Goal: Task Accomplishment & Management: Manage account settings

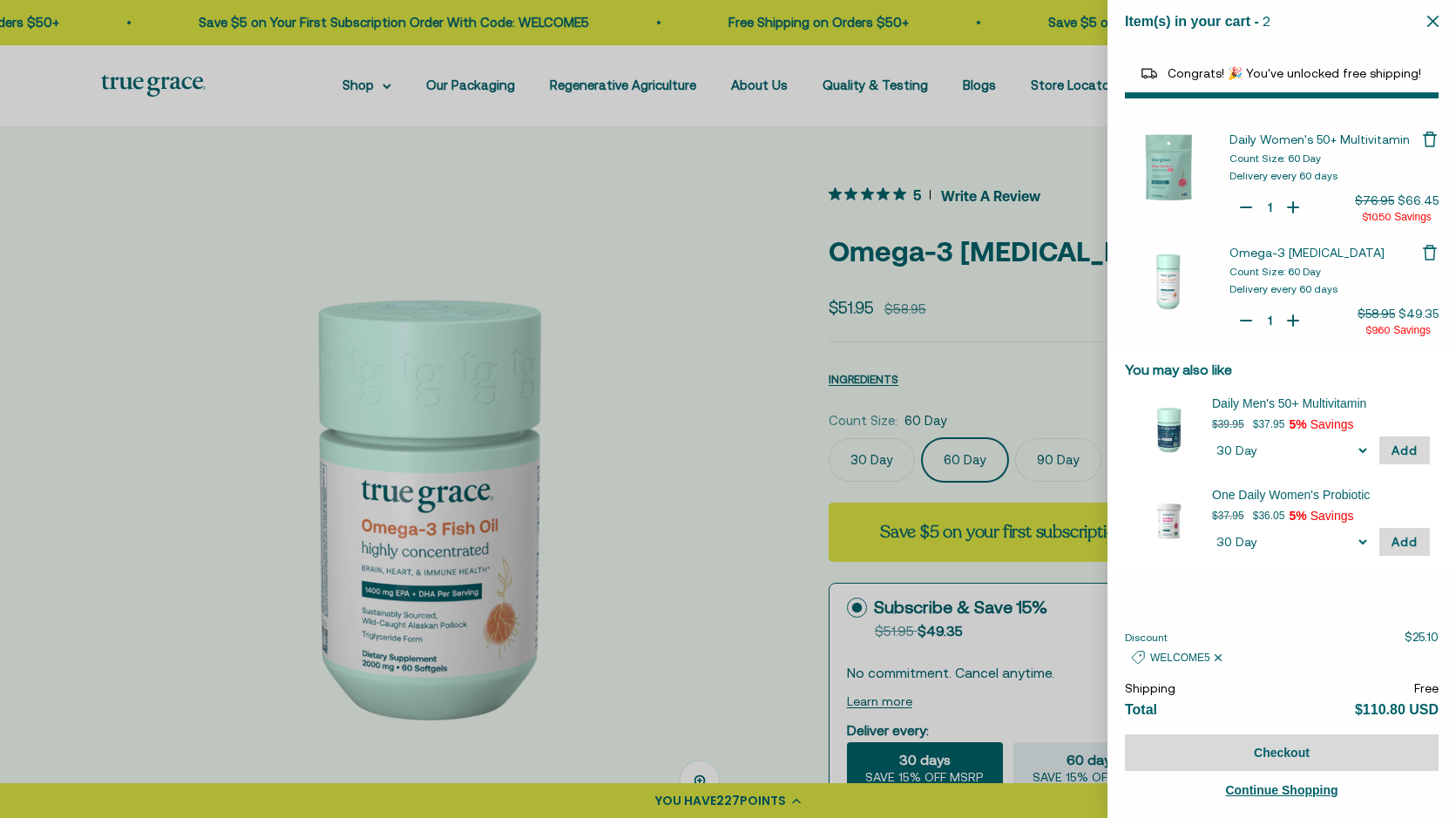
select select "44882812010710"
select select "44878157185238"
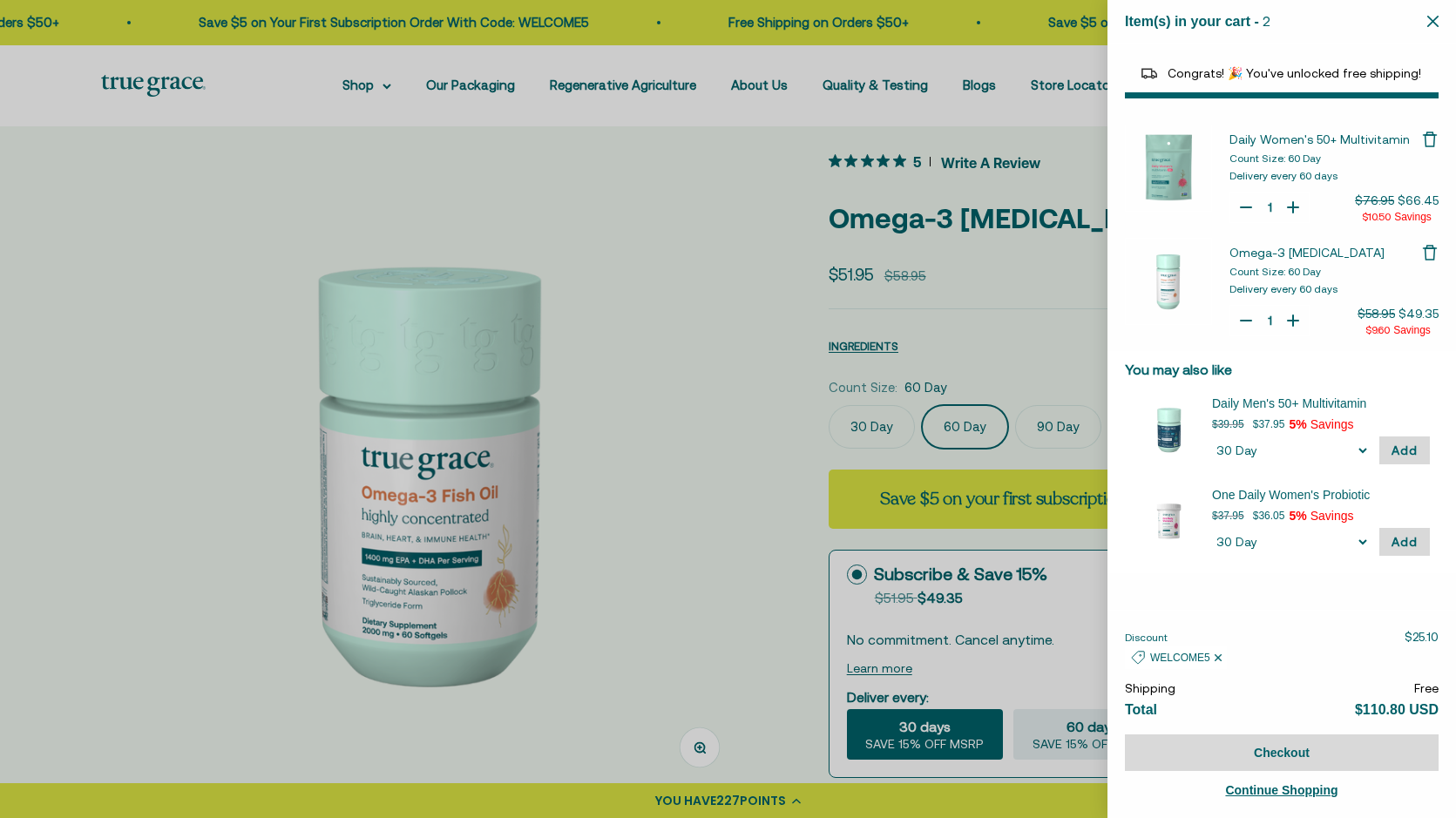
scroll to position [0, 665]
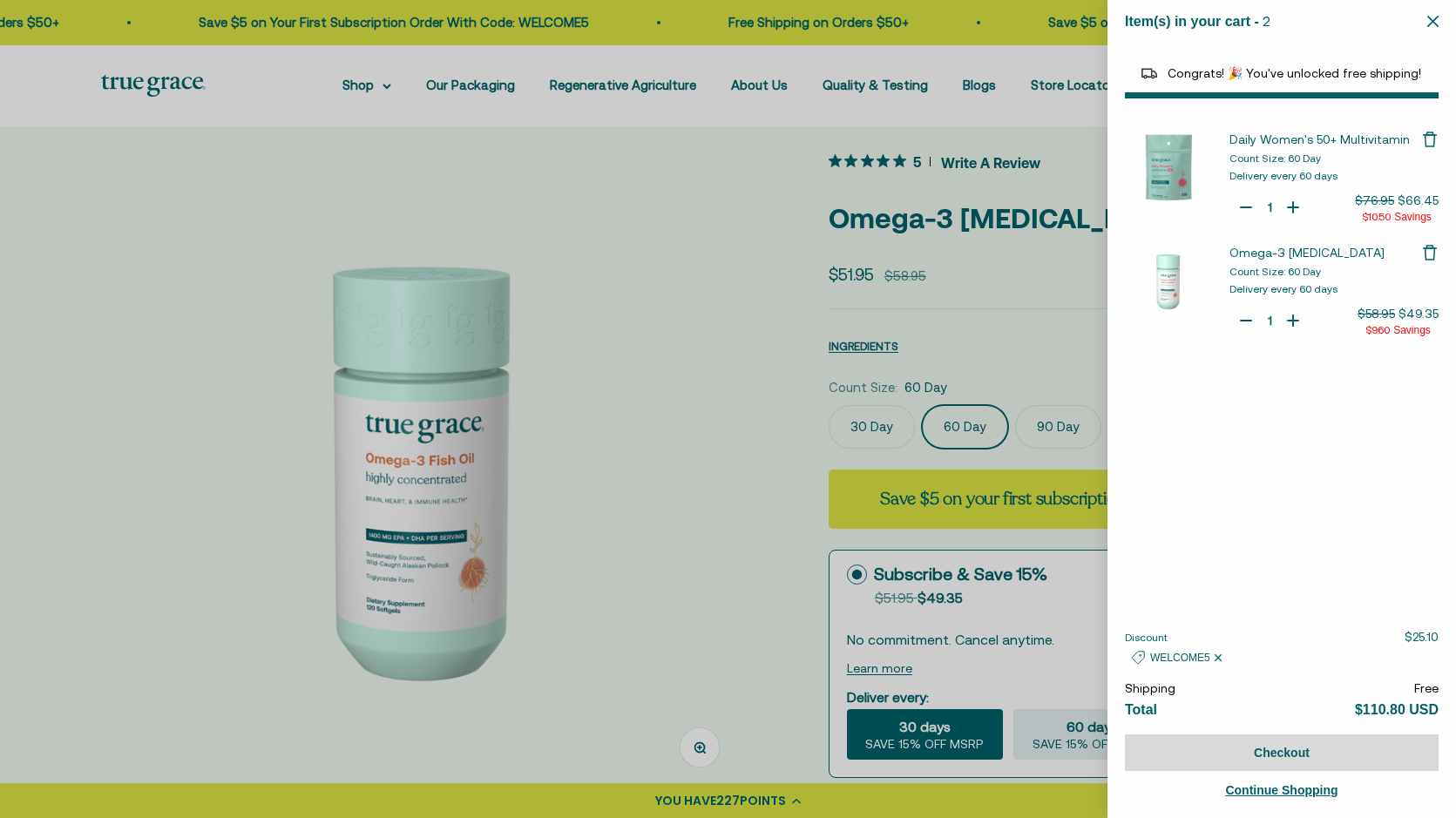
click at [675, 534] on div at bounding box center [728, 409] width 1456 height 818
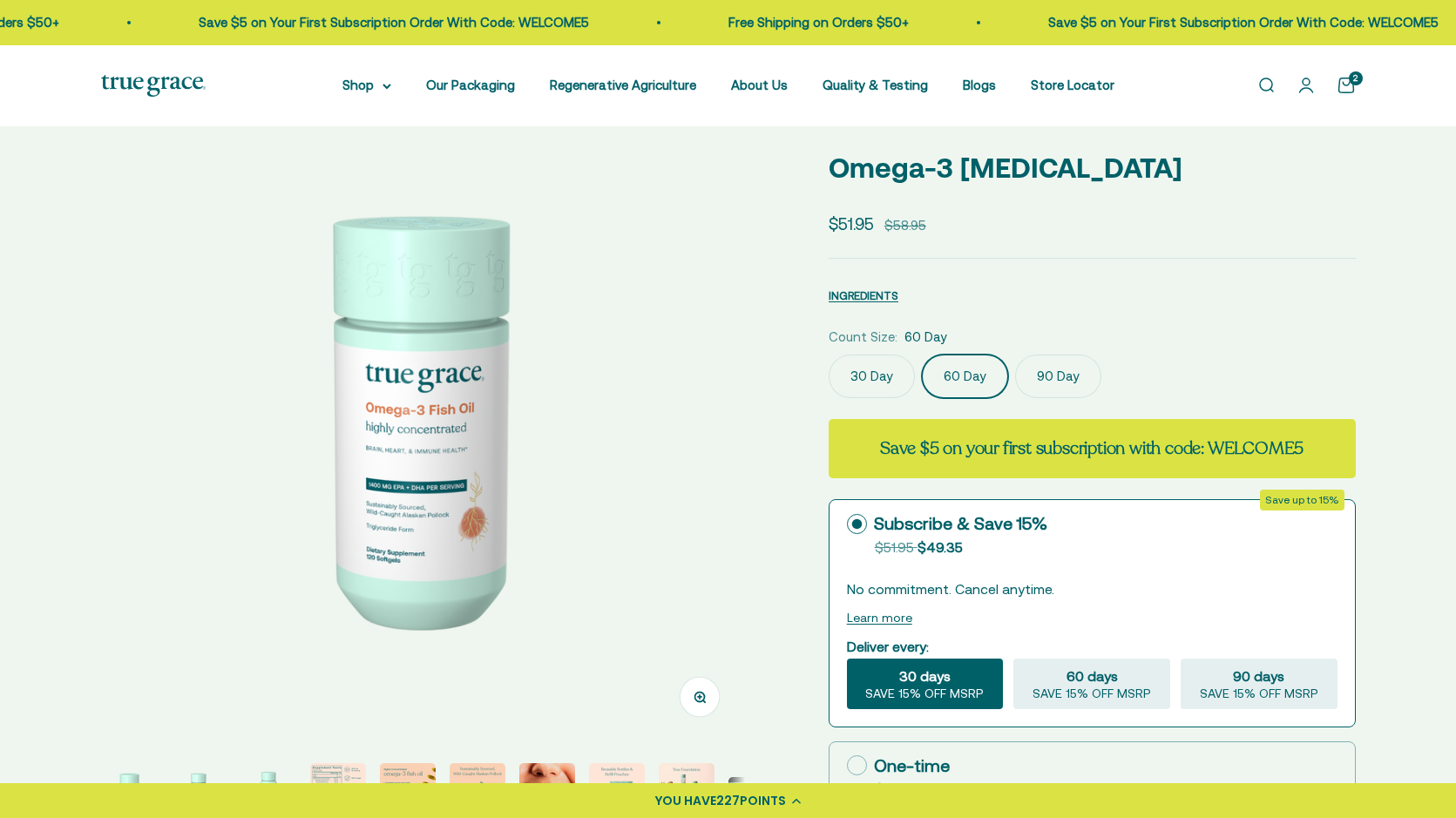
scroll to position [0, 0]
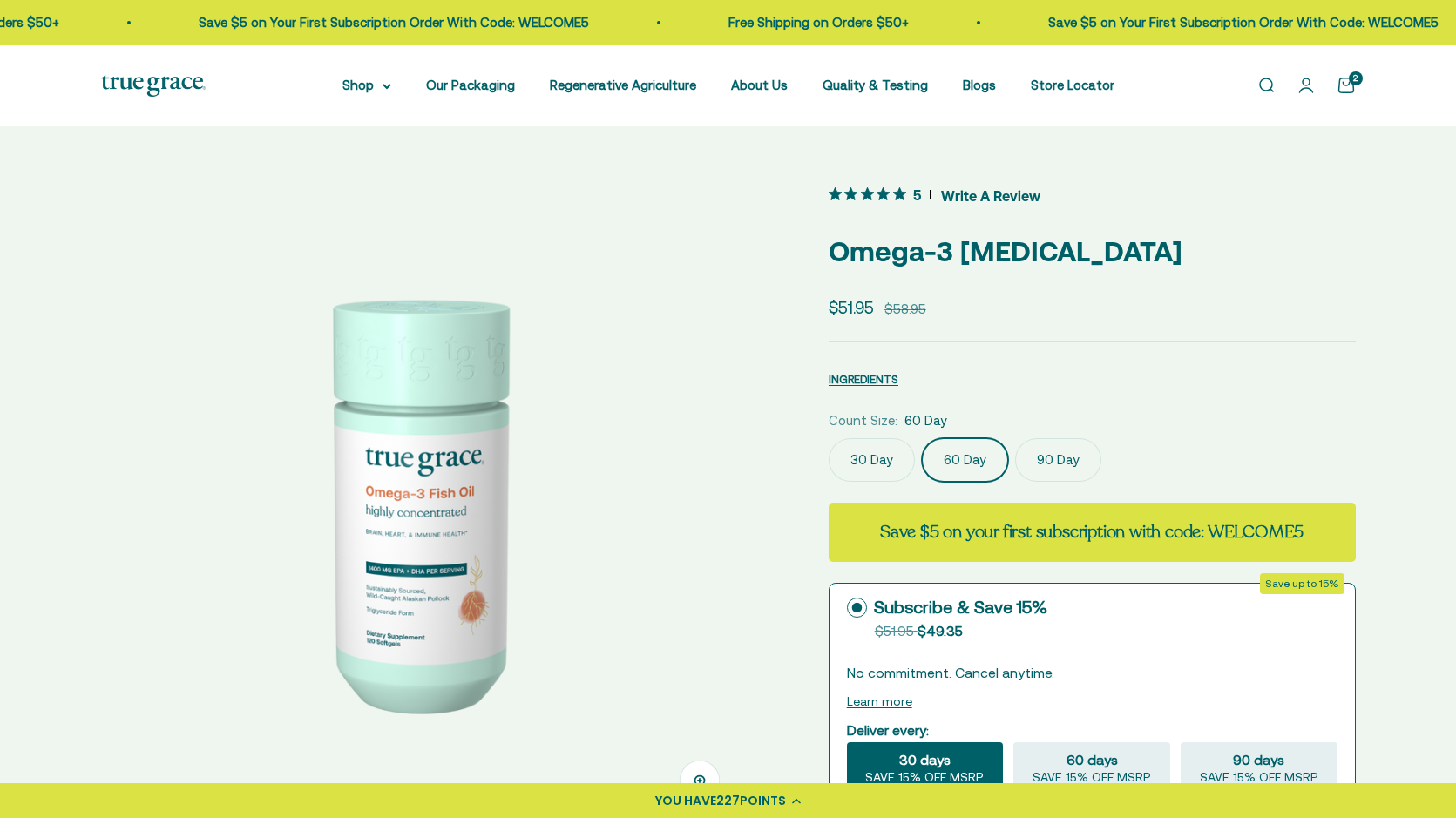
click at [1312, 84] on link "Open account page" at bounding box center [1306, 86] width 19 height 19
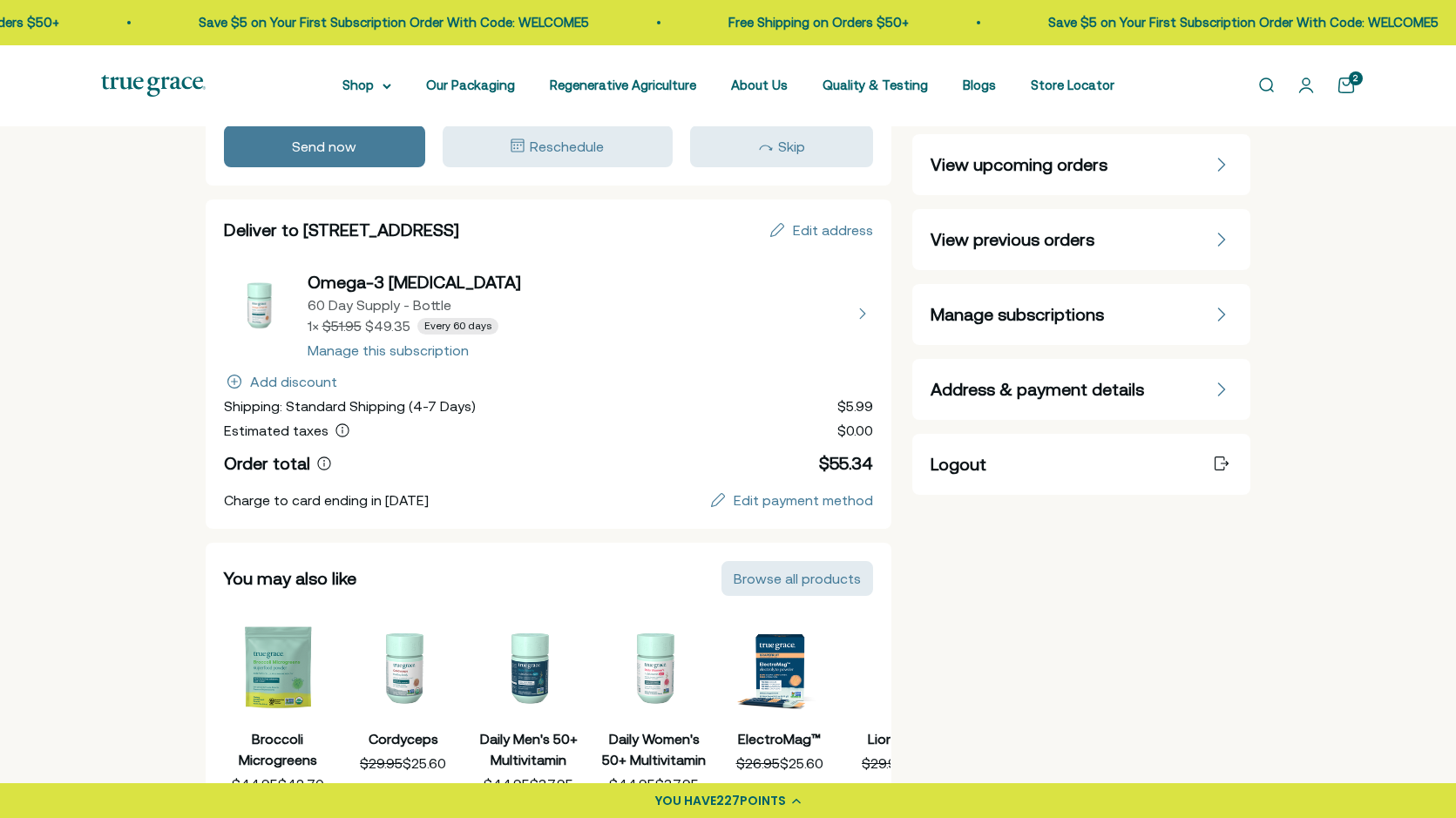
scroll to position [108, 0]
click at [383, 354] on button "view details about Omega-3 Fish Oil 60 Day Supply - Bottle 1 × $49.35 Every 60 …" at bounding box center [549, 315] width 650 height 88
select select "60 Day"
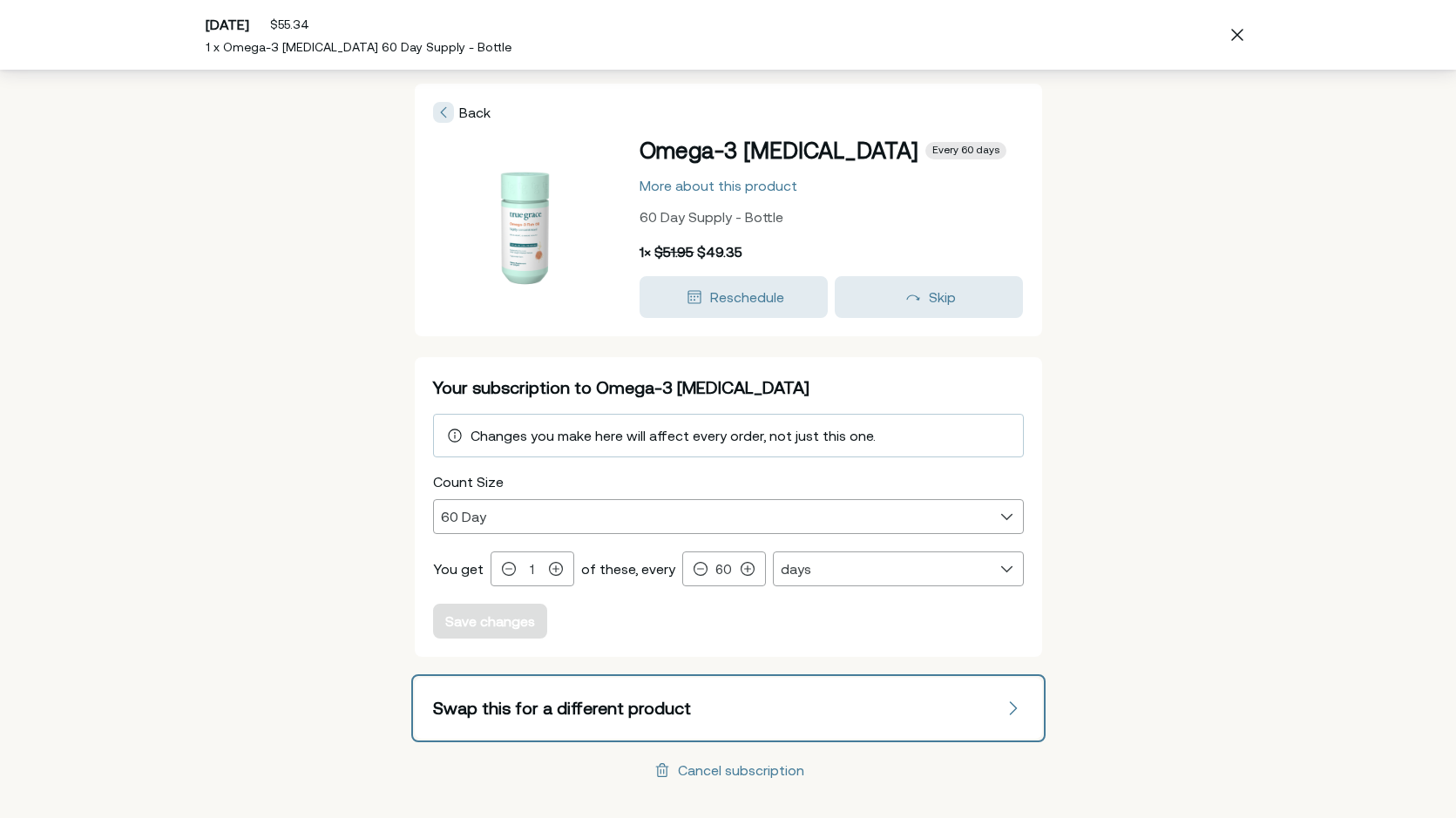
click at [678, 705] on button "Swap this for a different product" at bounding box center [728, 707] width 627 height 61
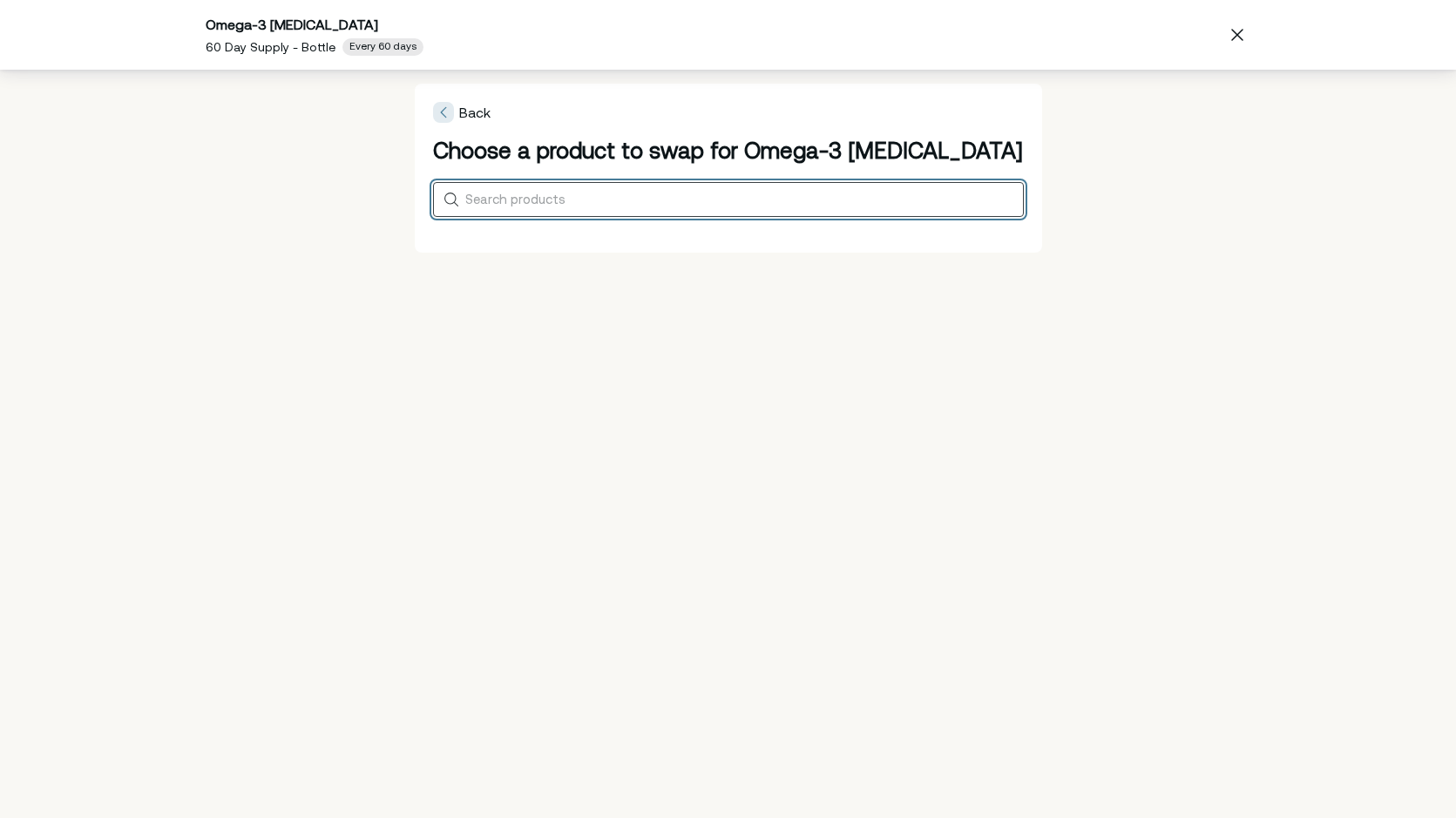
click at [575, 197] on input "Search products" at bounding box center [740, 198] width 550 height 14
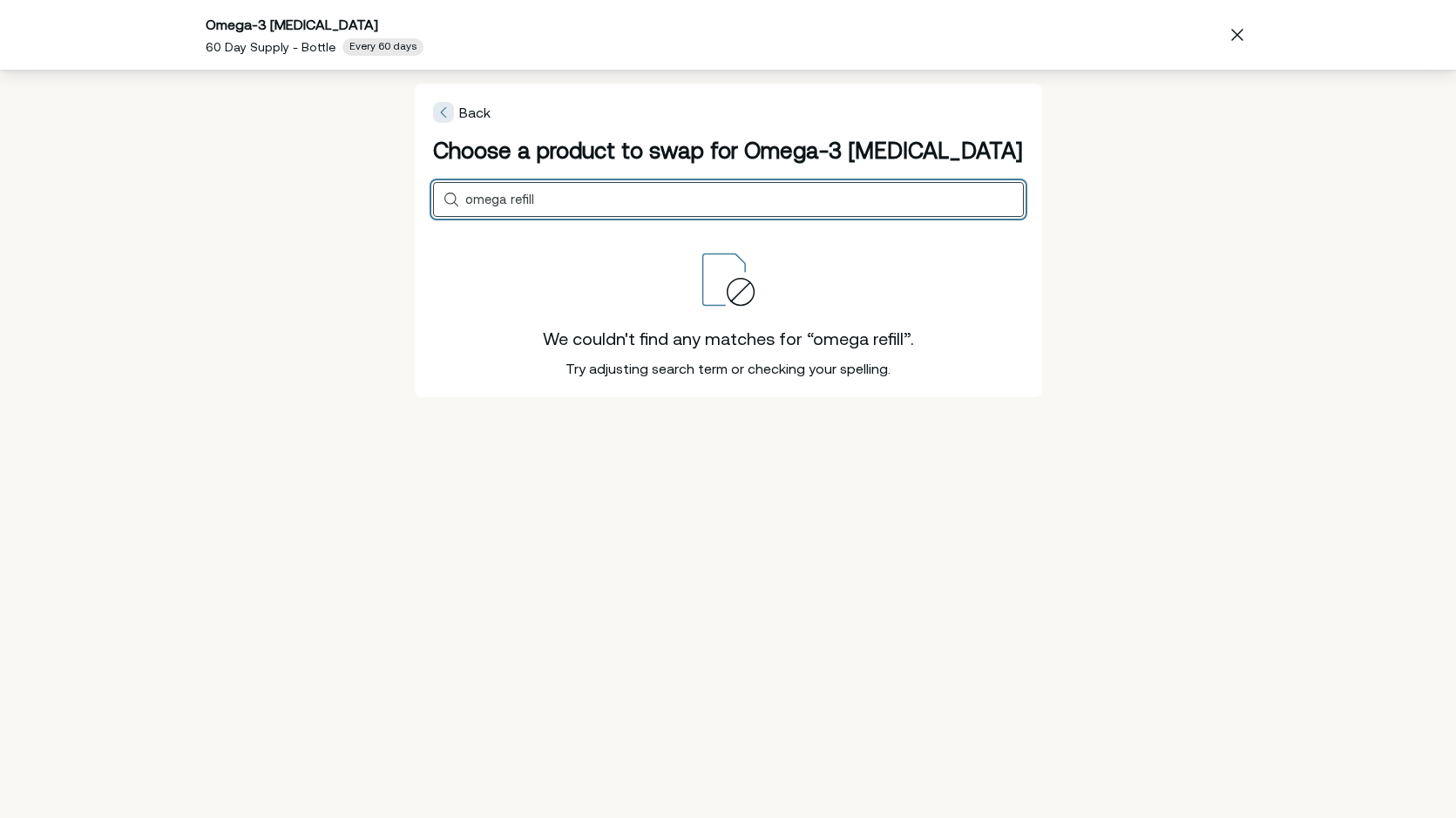
drag, startPoint x: 510, startPoint y: 199, endPoint x: 434, endPoint y: 195, distance: 76.1
click at [434, 195] on div "omega refill" at bounding box center [728, 199] width 591 height 35
drag, startPoint x: 538, startPoint y: 201, endPoint x: 448, endPoint y: 192, distance: 90.4
click at [449, 192] on div "refill" at bounding box center [728, 199] width 591 height 35
drag, startPoint x: 523, startPoint y: 196, endPoint x: 422, endPoint y: 194, distance: 101.0
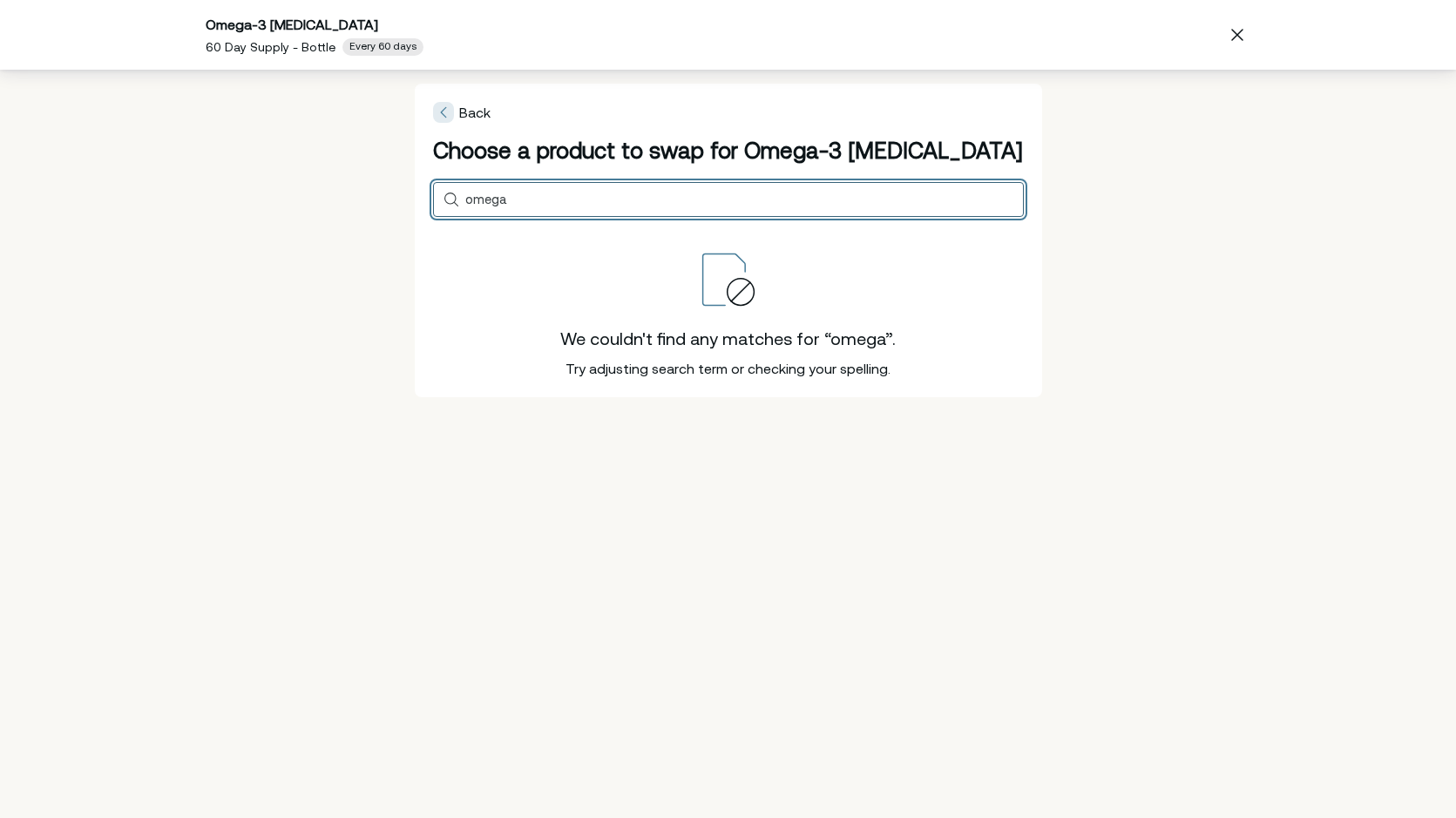
click at [422, 194] on div "Back Choose a product to swap for Omega-3 Fish Oil Search products omega We cou…" at bounding box center [728, 241] width 627 height 314
type input "fish oil"
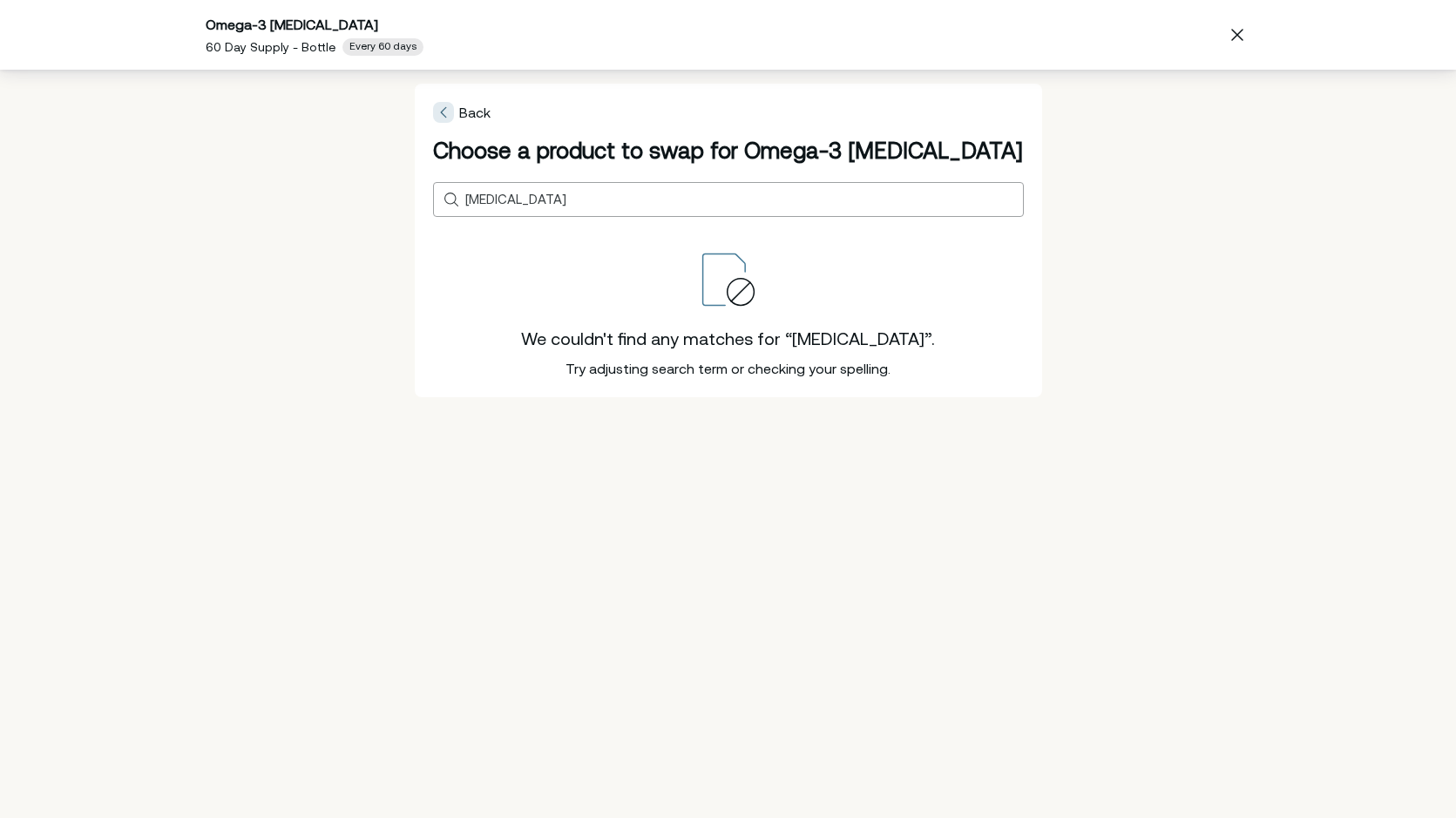
click at [474, 110] on span "Back" at bounding box center [474, 113] width 32 height 15
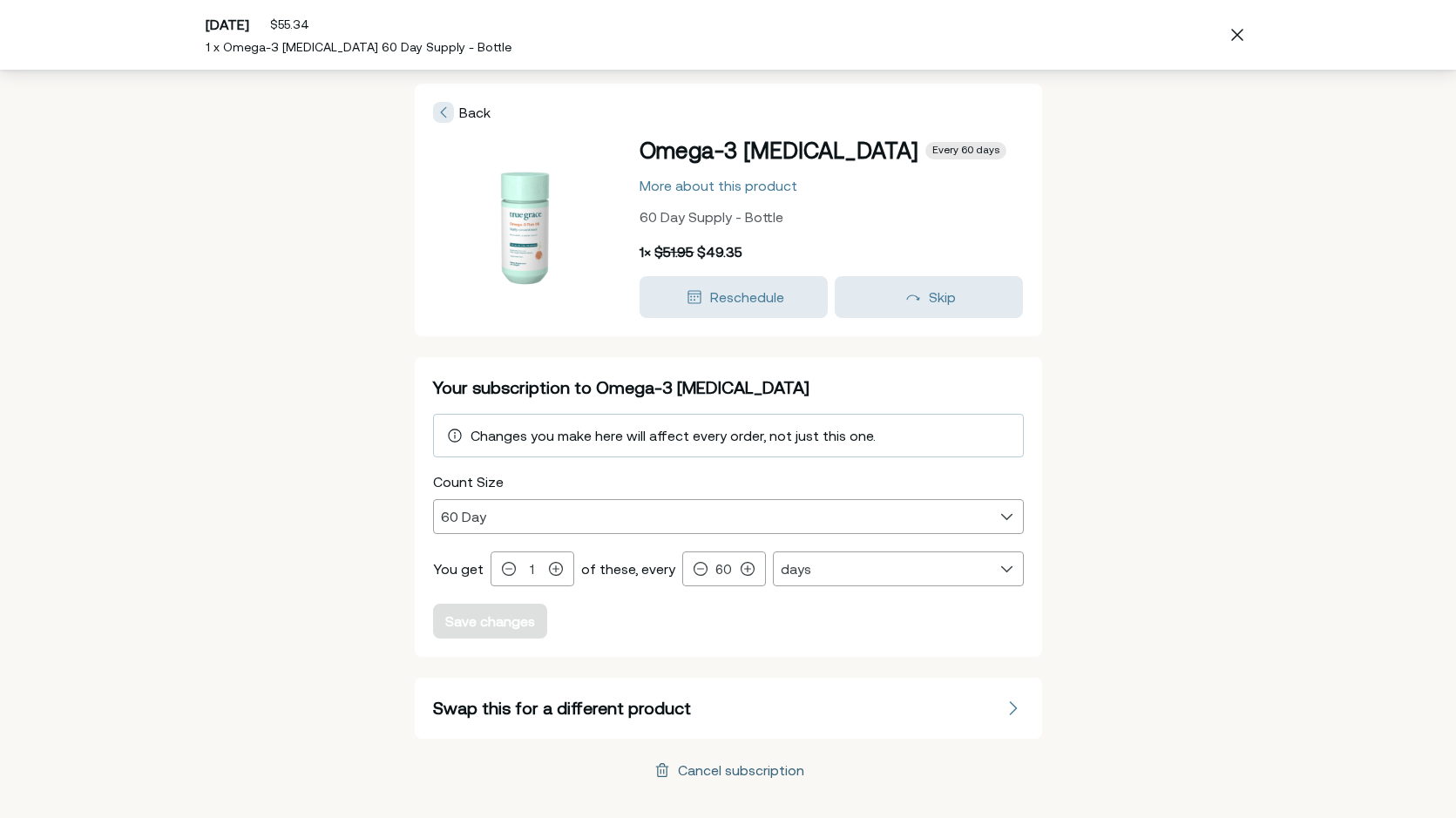
click at [753, 763] on div "Cancel subscription" at bounding box center [740, 770] width 126 height 13
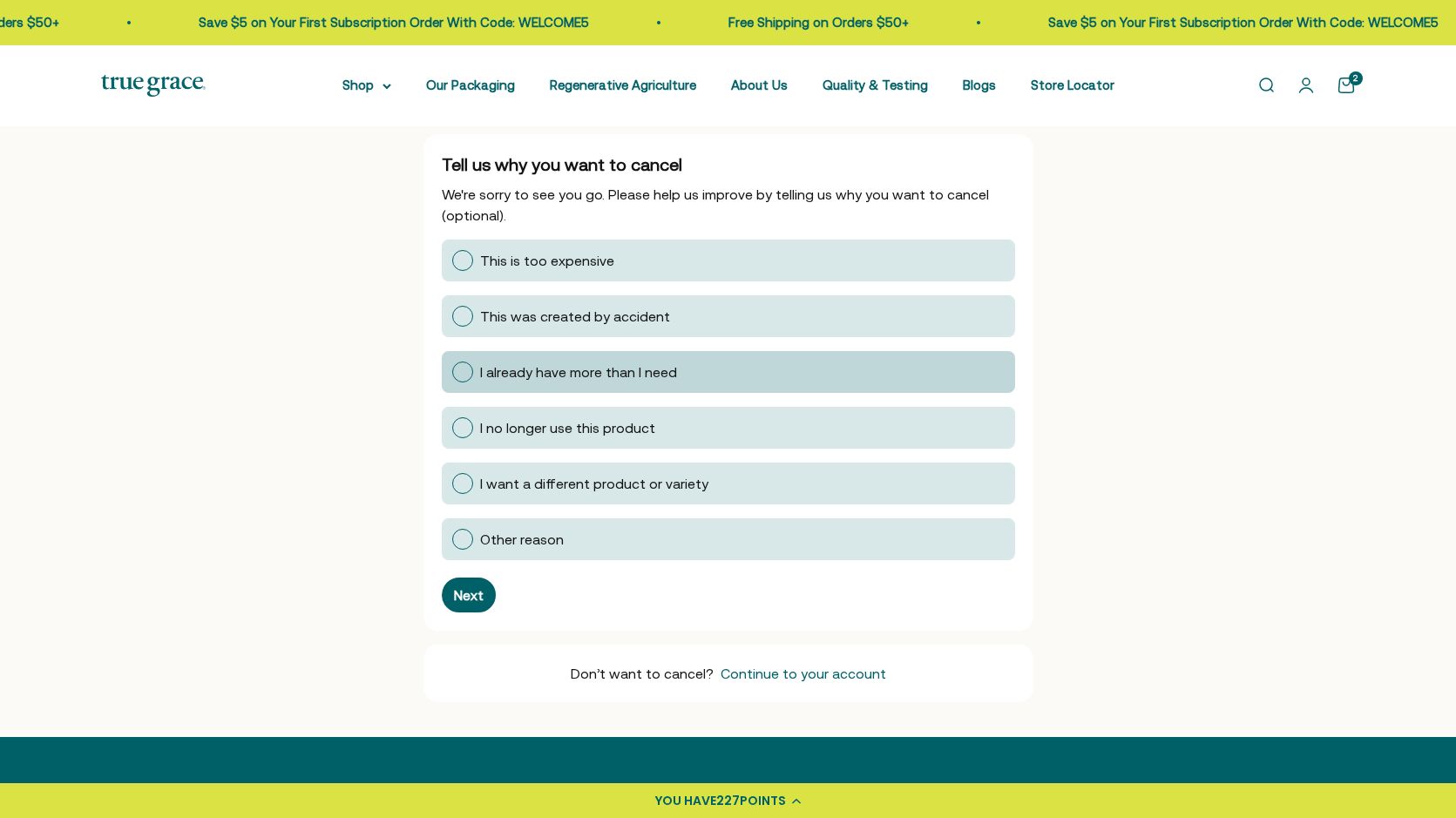
scroll to position [252, 0]
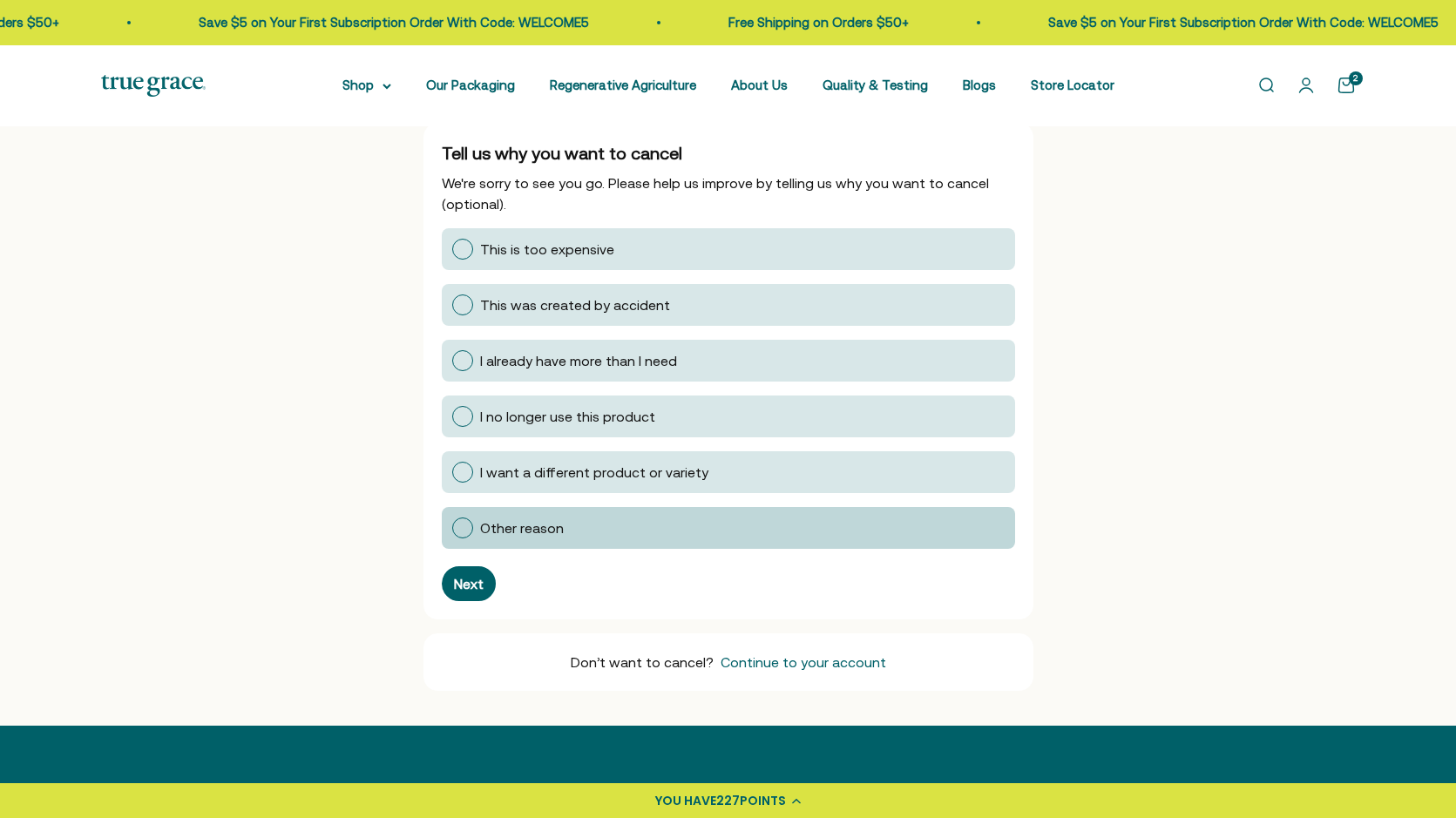
click at [555, 525] on span "Other reason" at bounding box center [522, 527] width 84 height 15
click at [451, 528] on input "Other reason" at bounding box center [451, 528] width 0 height 0
click at [476, 574] on button "Next" at bounding box center [469, 583] width 54 height 35
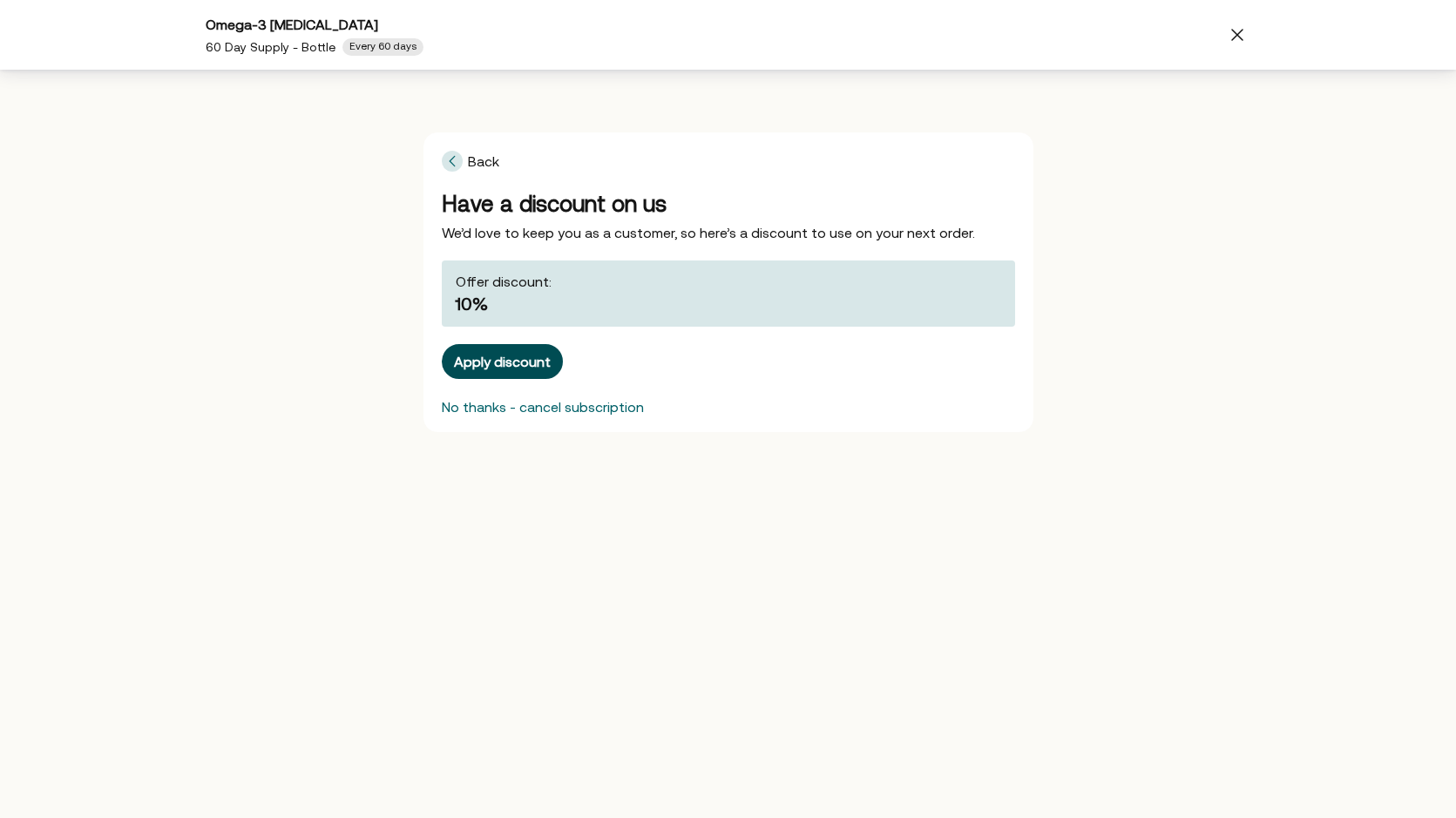
click at [498, 363] on div "Apply discount" at bounding box center [502, 361] width 96 height 13
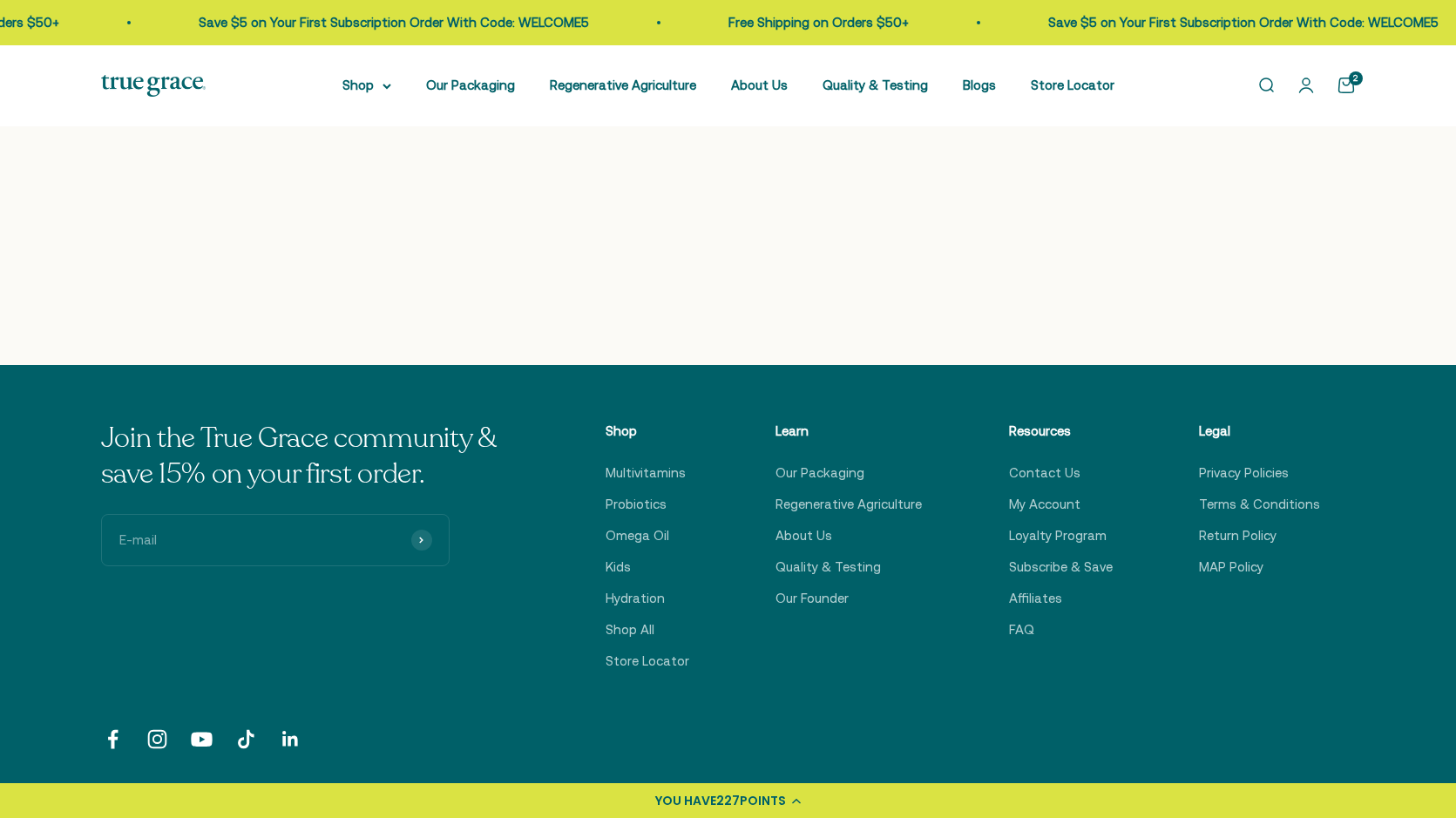
scroll to position [0, 0]
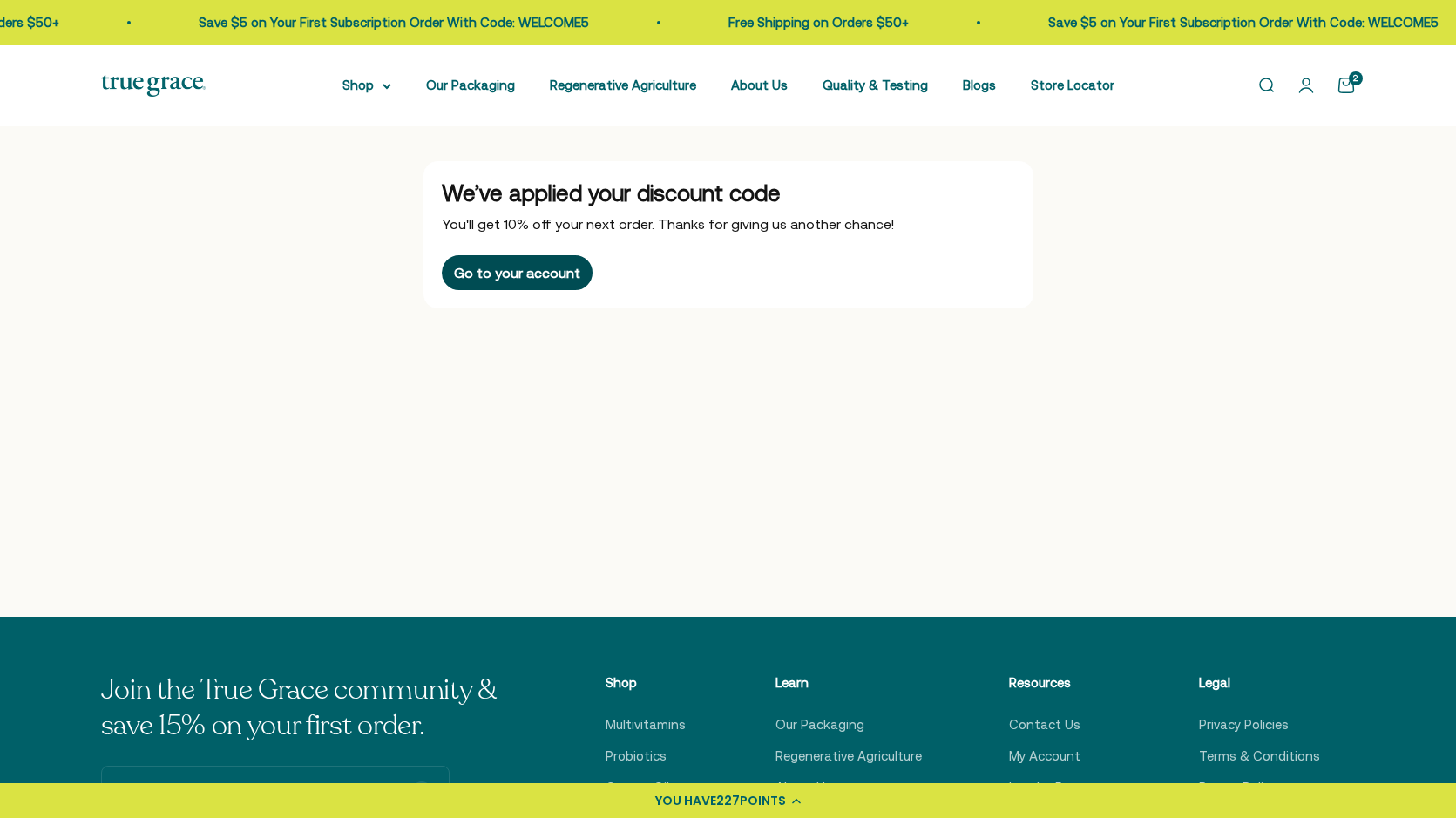
click at [542, 273] on div "Go to your account" at bounding box center [517, 272] width 126 height 13
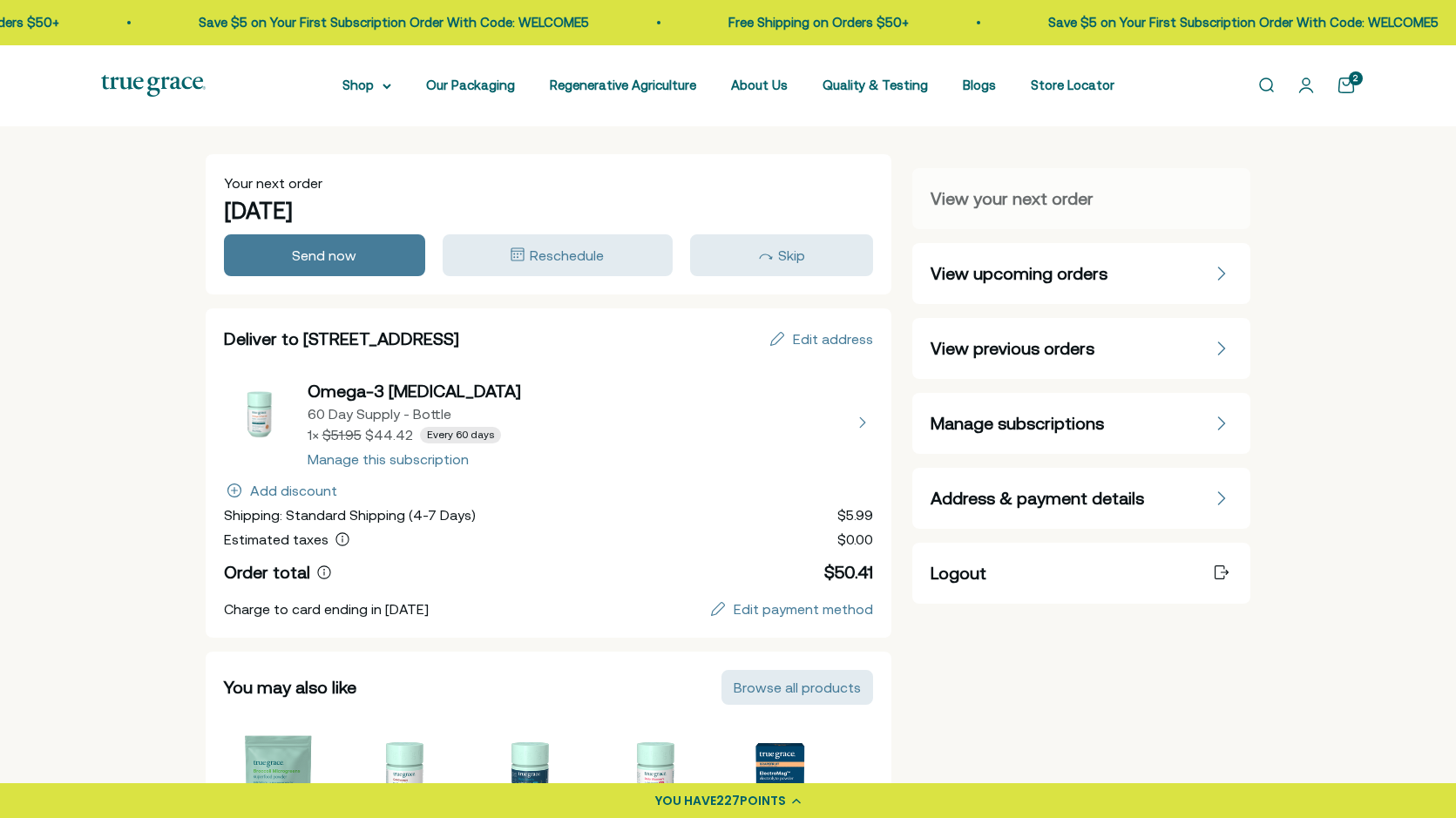
click at [1350, 83] on cart-count "2" at bounding box center [1355, 78] width 13 height 13
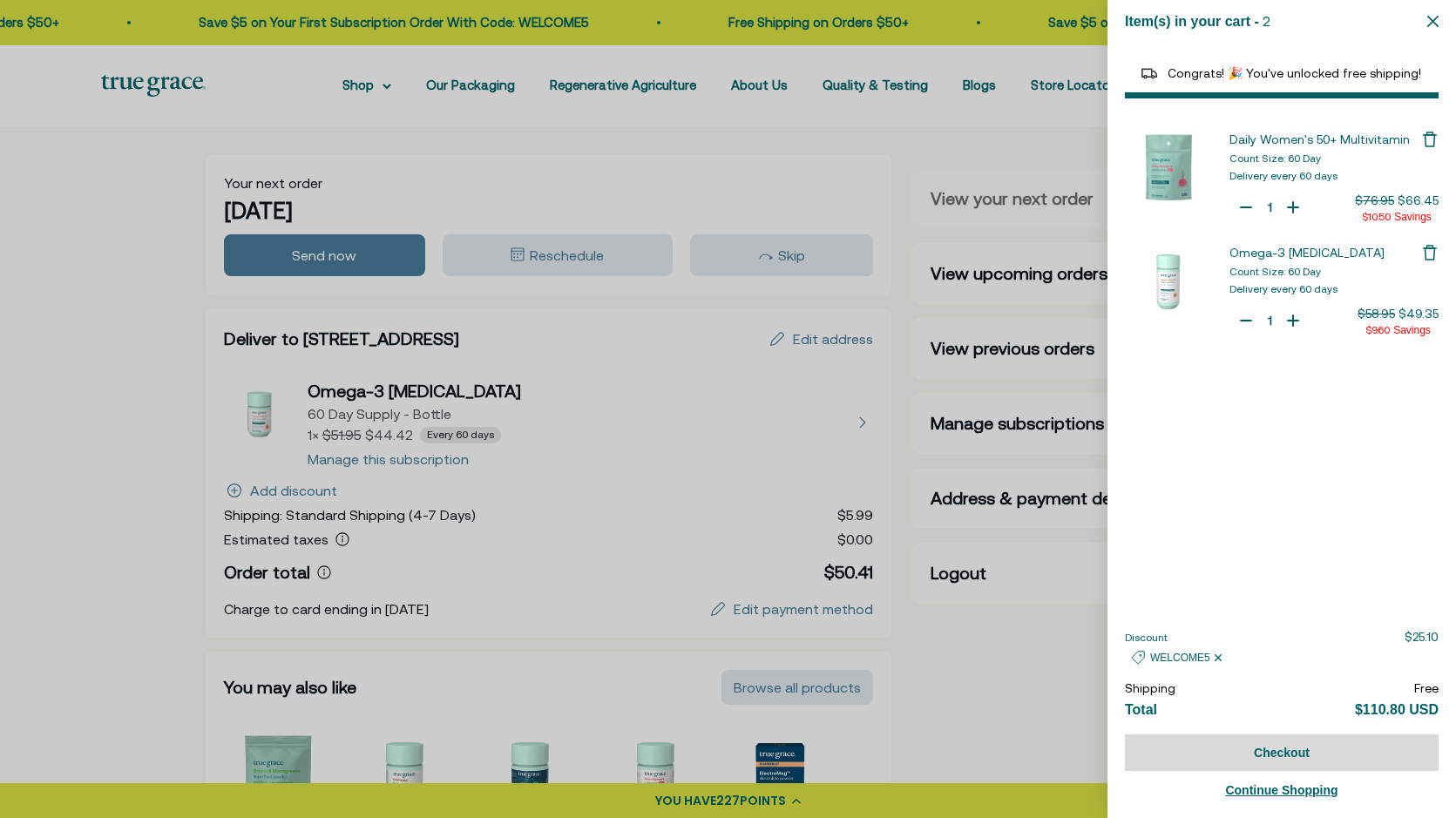
select select "44882812010710"
select select "44878157185238"
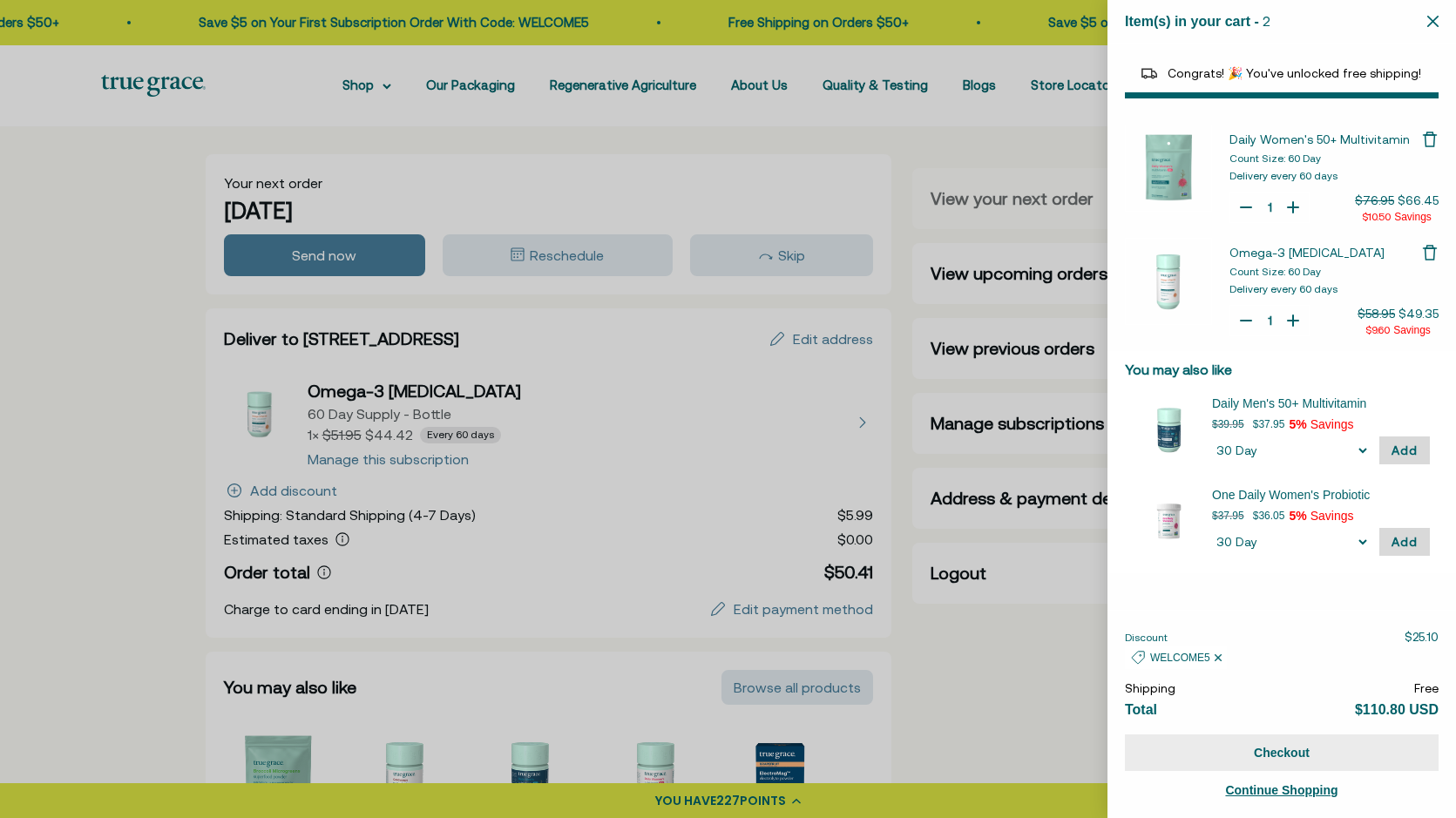
click at [1189, 763] on button "Checkout" at bounding box center [1282, 753] width 314 height 37
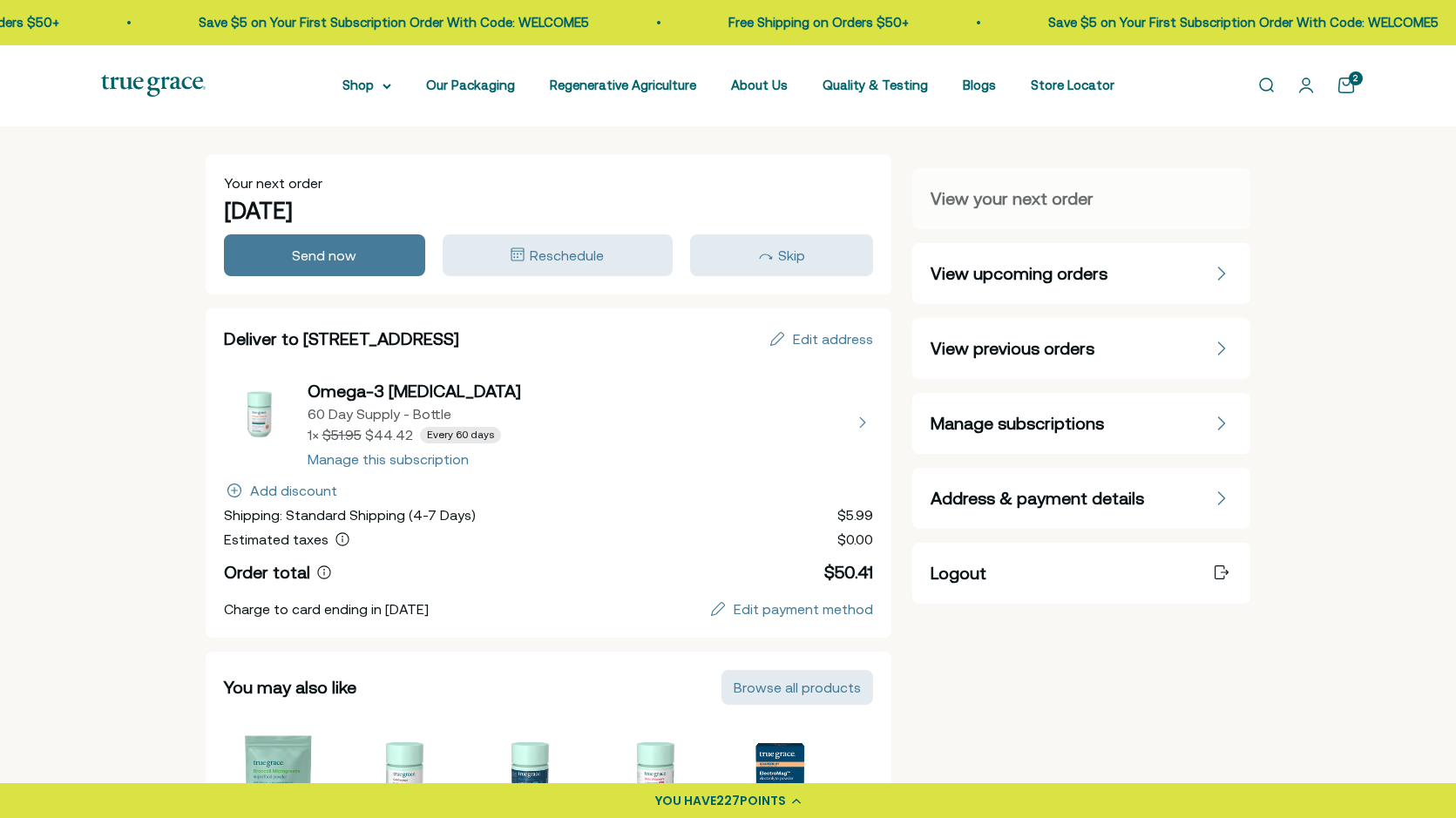
click at [1346, 88] on link "Open cart 2" at bounding box center [1346, 86] width 19 height 19
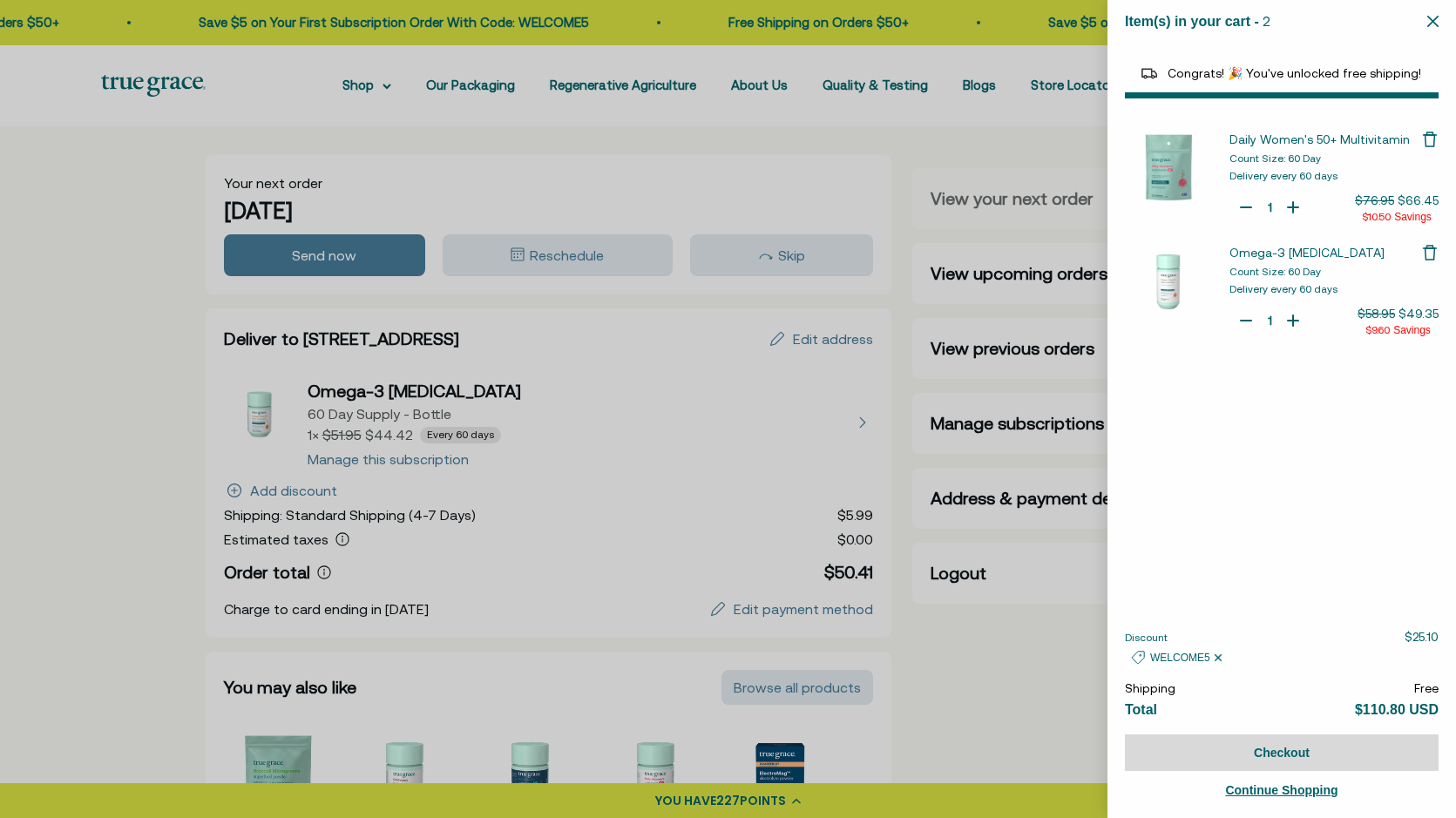
select select "44882812010710"
select select "44878157185238"
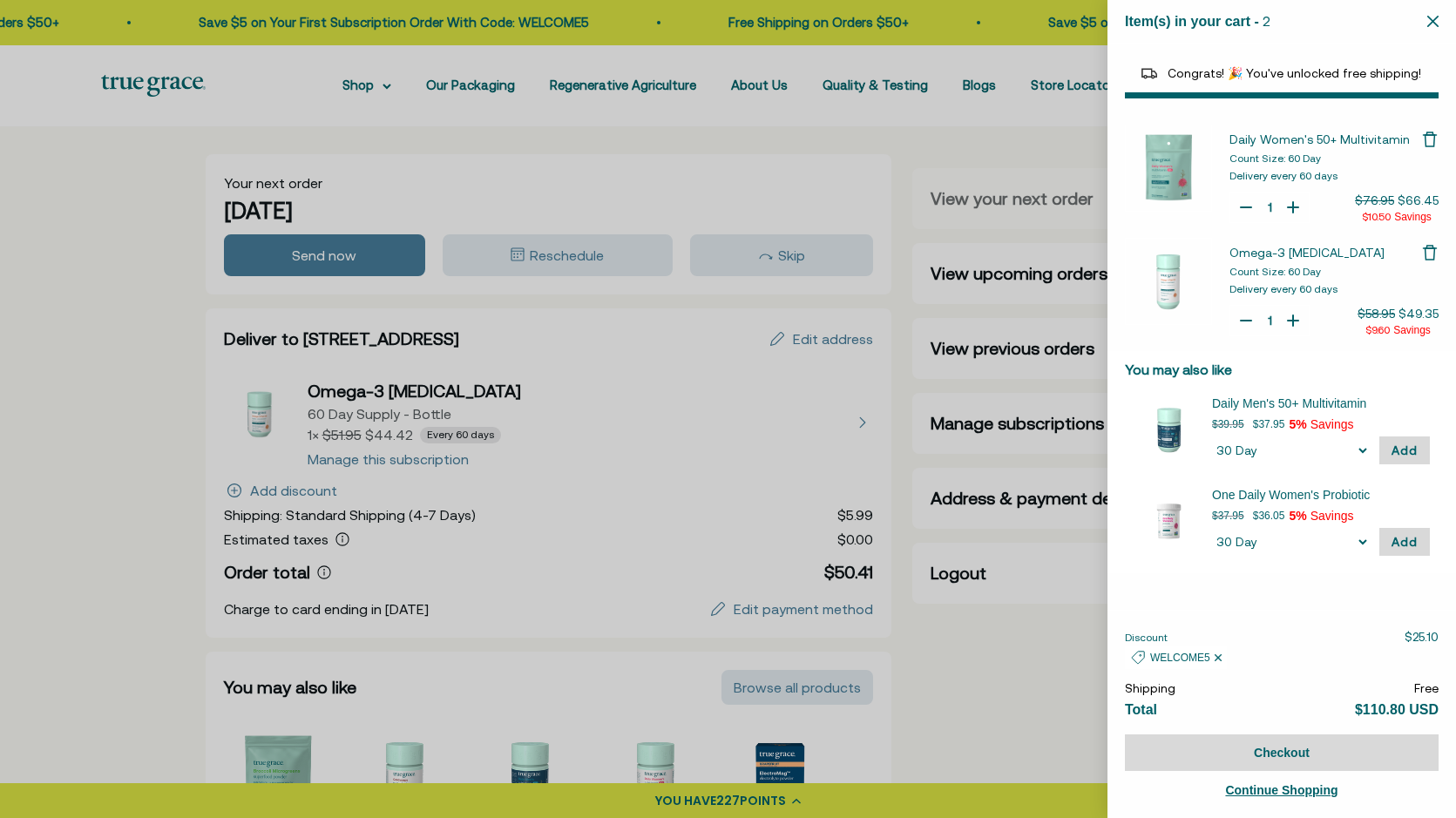
drag, startPoint x: 1347, startPoint y: 178, endPoint x: 1213, endPoint y: 150, distance: 136.9
click at [1213, 150] on div "Daily Women's 50+ Multivitamin Count Size: 60 Day Delivery every 60 days Quanti…" at bounding box center [1282, 176] width 314 height 105
copy div "Daily Women's 50+ Multivitamin Count Size: 60 Day Delivery every 60 days"
click at [939, 673] on div at bounding box center [728, 409] width 1456 height 818
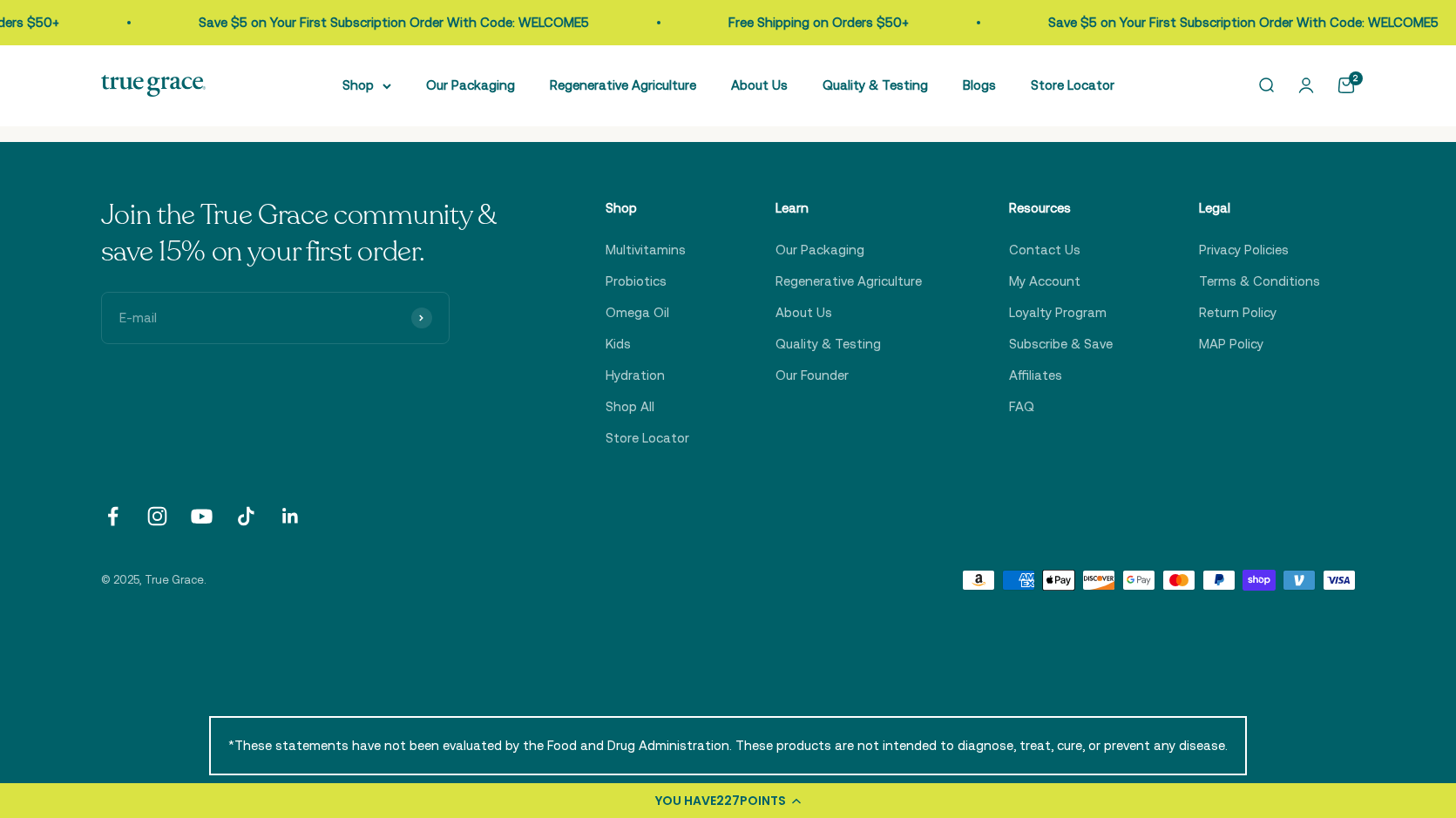
scroll to position [879, 0]
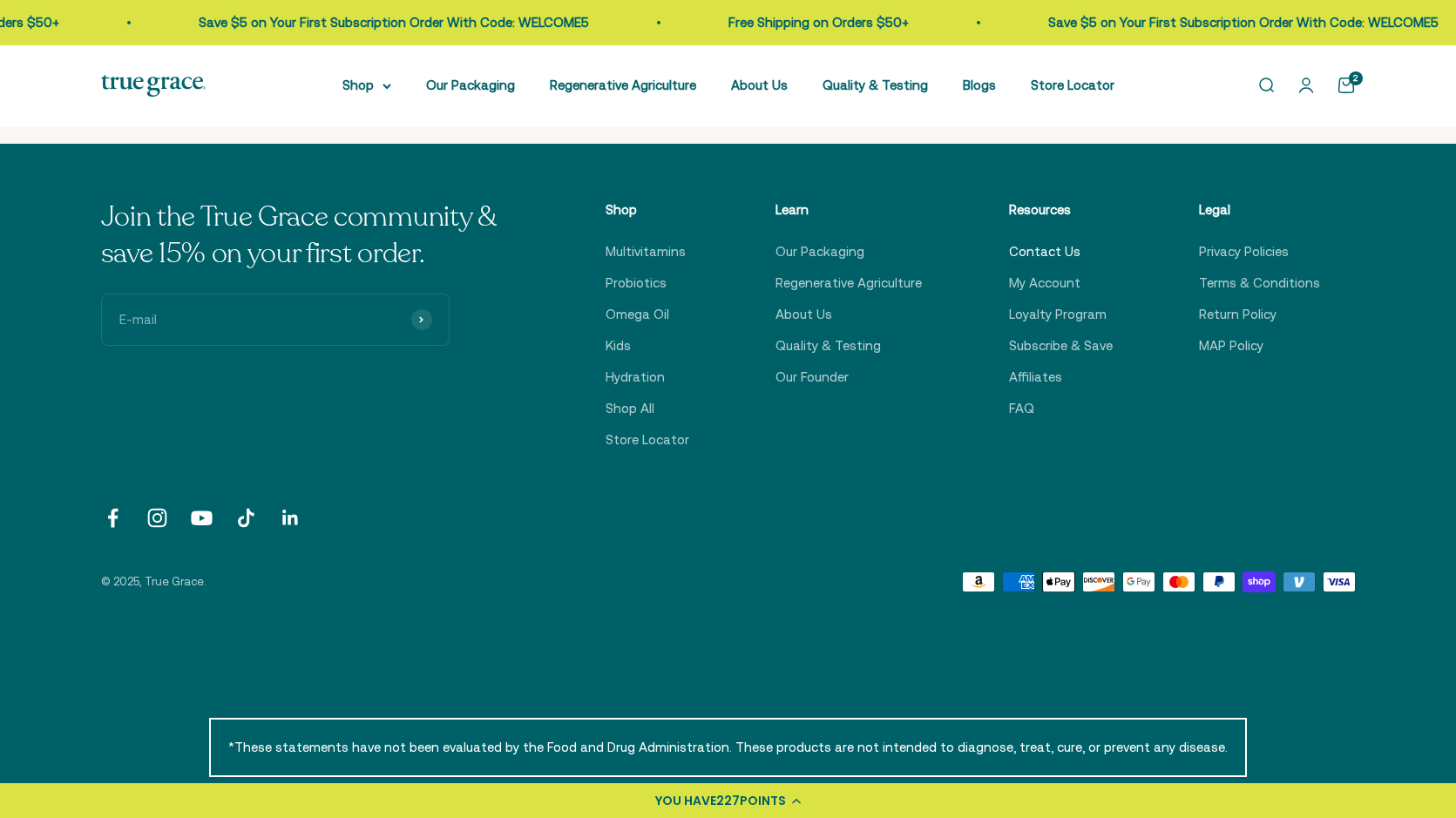
click at [1051, 251] on link "Contact Us" at bounding box center [1044, 252] width 71 height 21
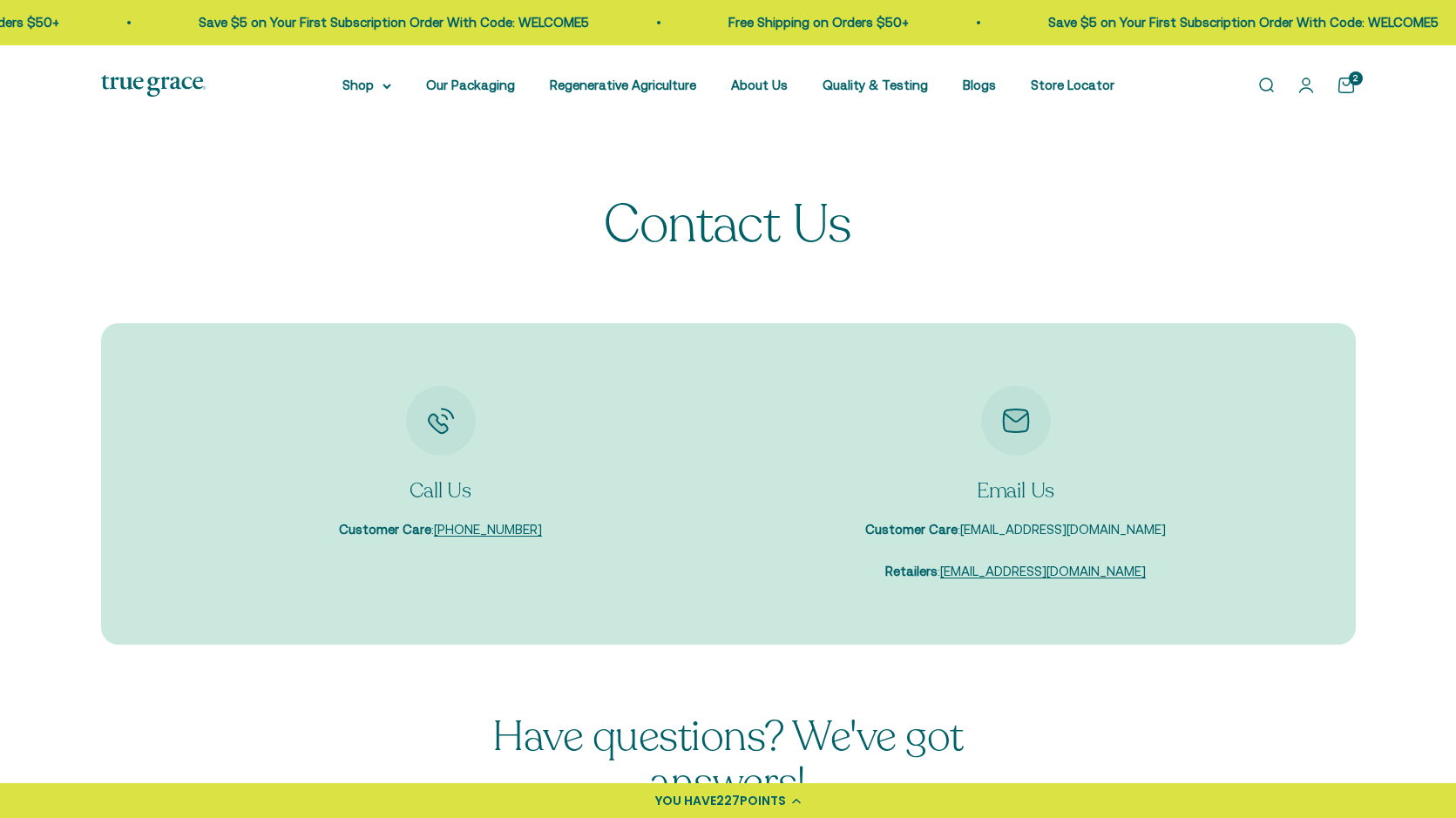
click at [1046, 528] on link "[EMAIL_ADDRESS][DOMAIN_NAME]" at bounding box center [1063, 528] width 206 height 14
